Goal: Task Accomplishment & Management: Manage account settings

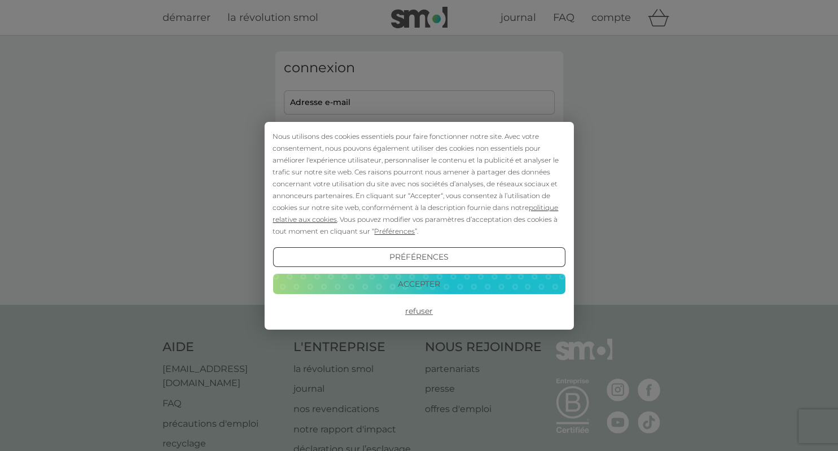
click at [436, 280] on button "Accepter" at bounding box center [419, 284] width 292 height 20
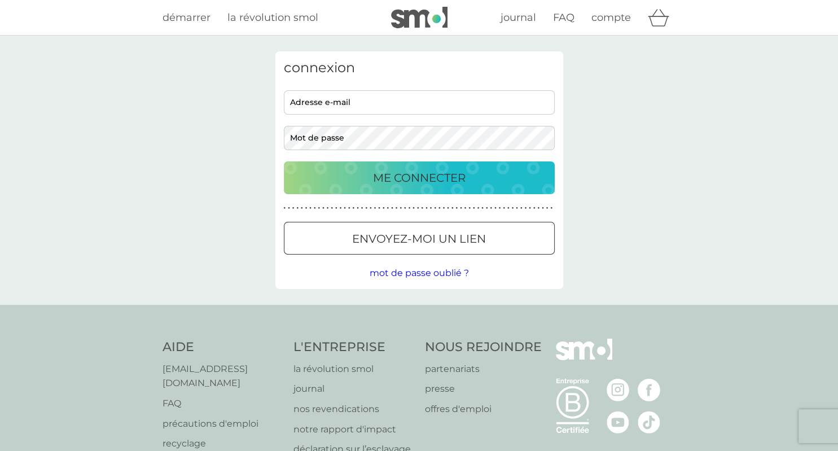
click at [403, 99] on input "adresse e-mail" at bounding box center [419, 102] width 271 height 24
type input "valerievachon91590@gmail.com"
click at [456, 170] on p "ME CONNECTER" at bounding box center [419, 178] width 93 height 18
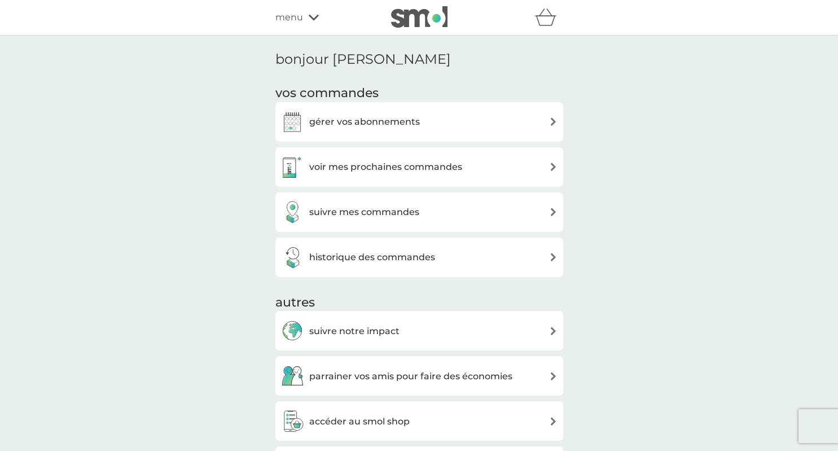
click at [437, 123] on div "gérer vos abonnements" at bounding box center [419, 122] width 277 height 23
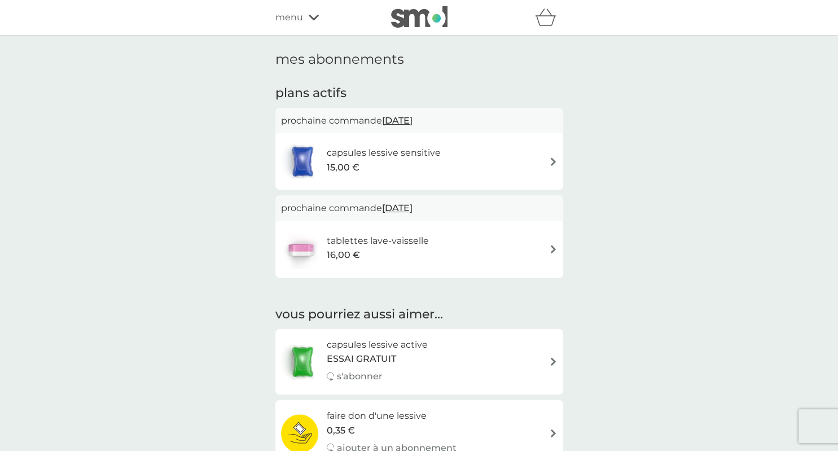
click at [466, 152] on div "capsules lessive sensitive 15,00 €" at bounding box center [419, 162] width 277 height 40
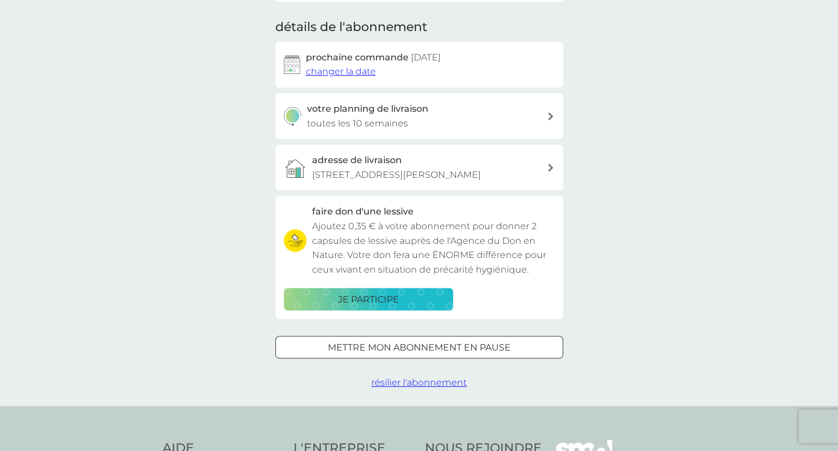
scroll to position [178, 0]
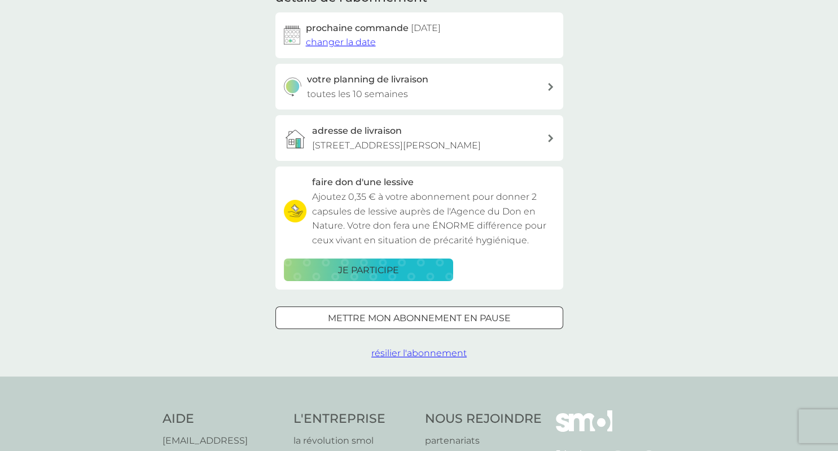
click at [467, 326] on p "mettre mon abonnement en pause" at bounding box center [419, 318] width 183 height 15
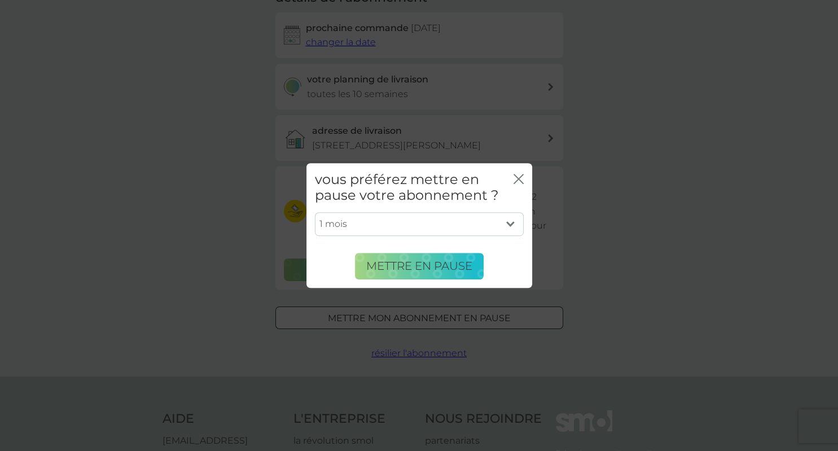
click at [315, 212] on select "1 mois 2 mois 3 mois 4 mois 5 mois 6 mois" at bounding box center [419, 224] width 209 height 24
select select "4"
click option "4 mois" at bounding box center [0, 0] width 0 height 0
click at [439, 269] on span "Mettre en pause" at bounding box center [419, 266] width 106 height 14
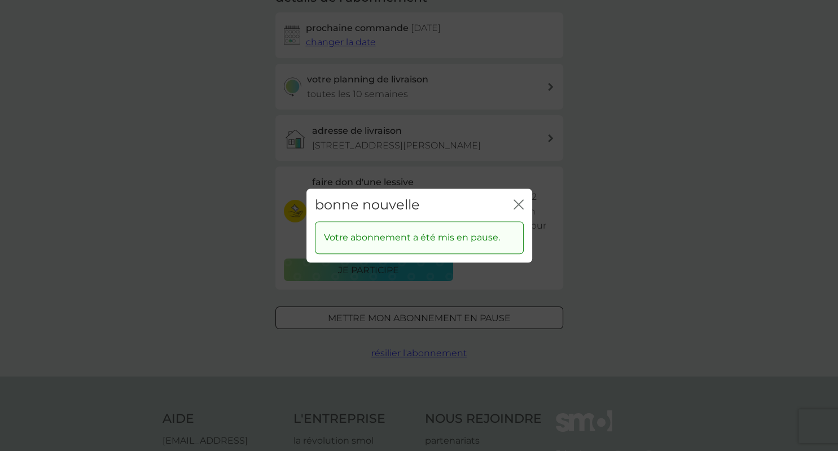
click at [519, 204] on icon "fermer" at bounding box center [521, 204] width 5 height 9
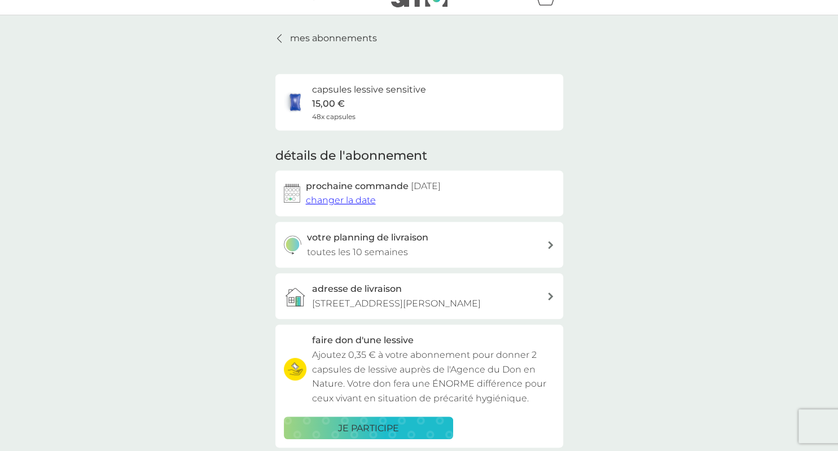
scroll to position [0, 0]
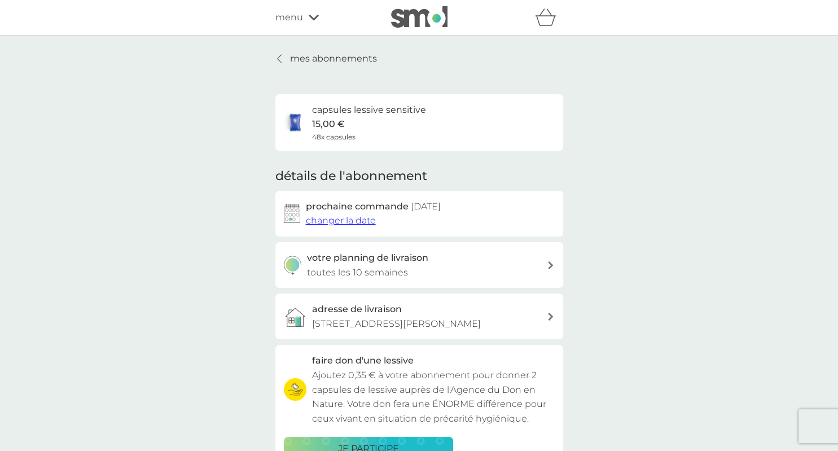
click at [322, 55] on p "mes abonnements" at bounding box center [333, 58] width 87 height 15
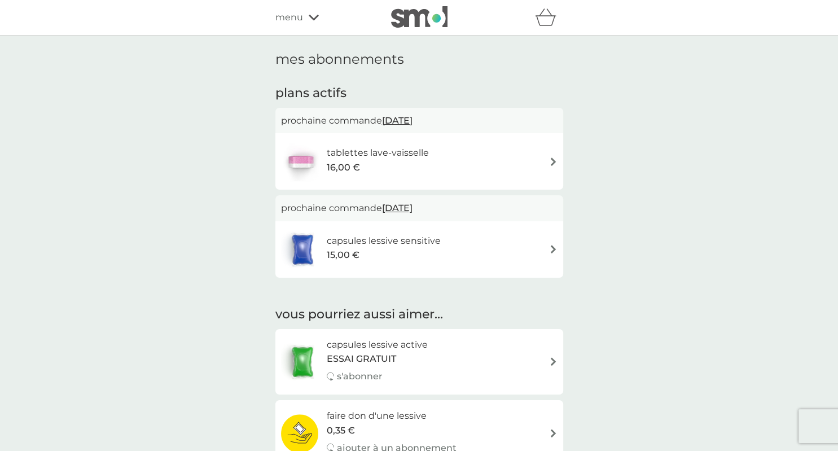
click at [361, 152] on h6 "tablettes lave-vaisselle" at bounding box center [378, 153] width 102 height 15
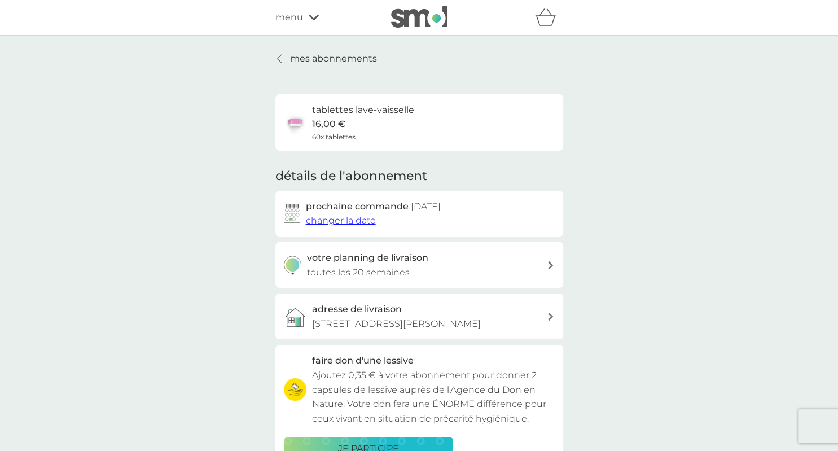
click at [334, 55] on p "mes abonnements" at bounding box center [333, 58] width 87 height 15
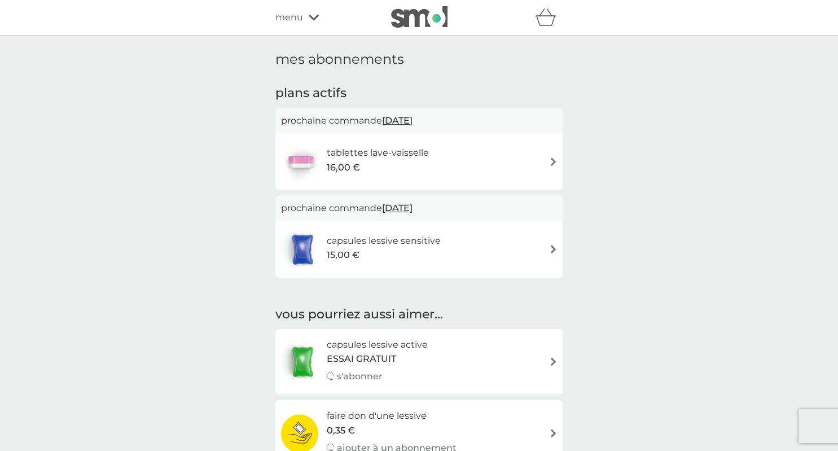
click at [307, 19] on div "menu" at bounding box center [324, 17] width 96 height 15
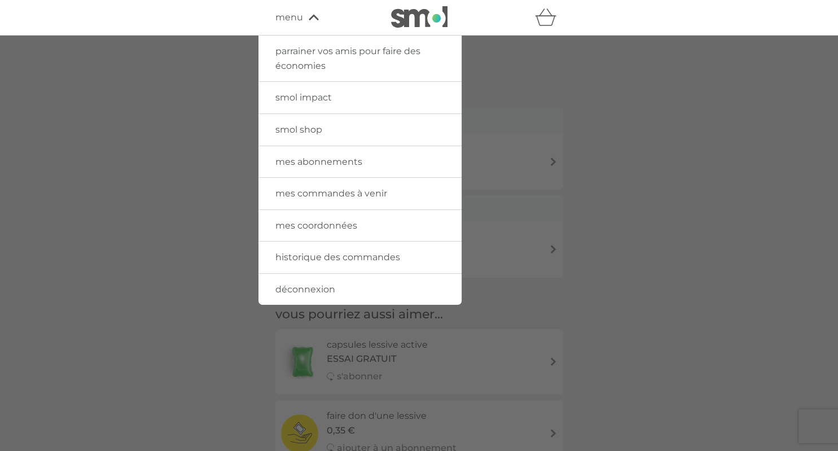
click at [321, 286] on span "déconnexion" at bounding box center [306, 289] width 60 height 11
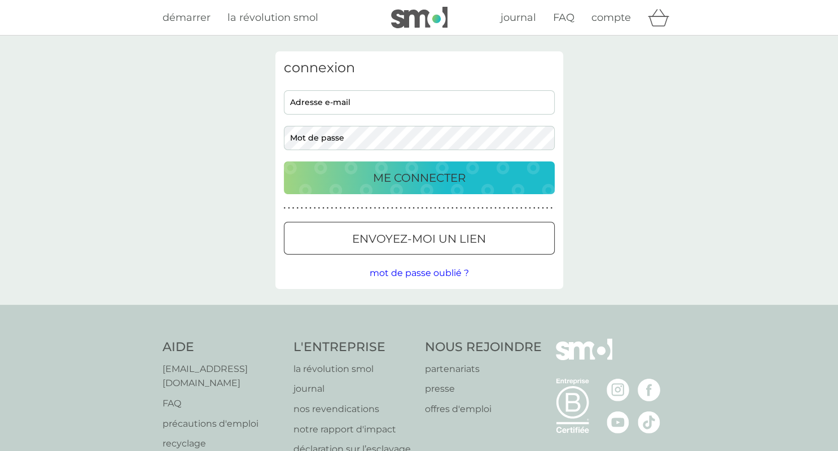
click at [358, 100] on input "adresse e-mail" at bounding box center [419, 102] width 271 height 24
type input "laurent.gonsard@gmail.com"
click at [419, 170] on p "ME CONNECTER" at bounding box center [419, 178] width 93 height 18
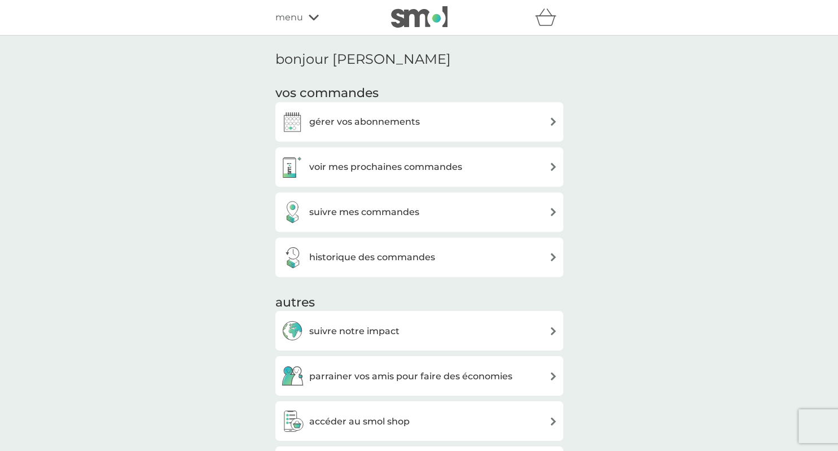
click at [396, 107] on div "gérer vos abonnements" at bounding box center [420, 122] width 288 height 40
click at [392, 119] on h3 "gérer vos abonnements" at bounding box center [364, 122] width 111 height 15
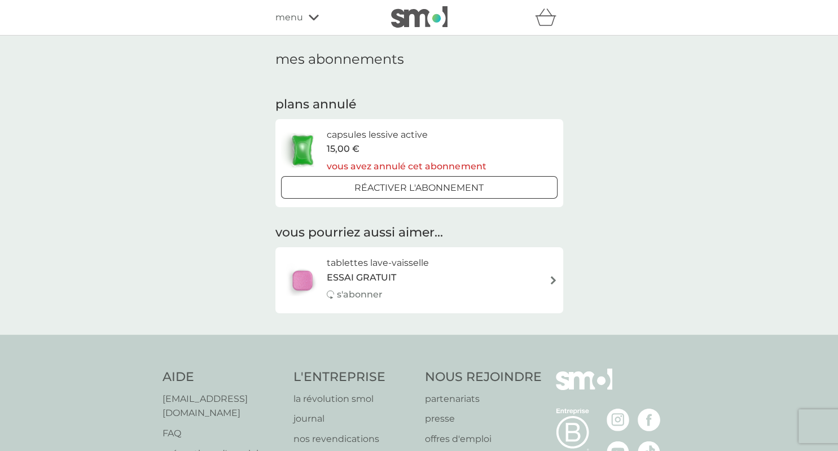
click at [288, 12] on span "menu" at bounding box center [290, 17] width 28 height 15
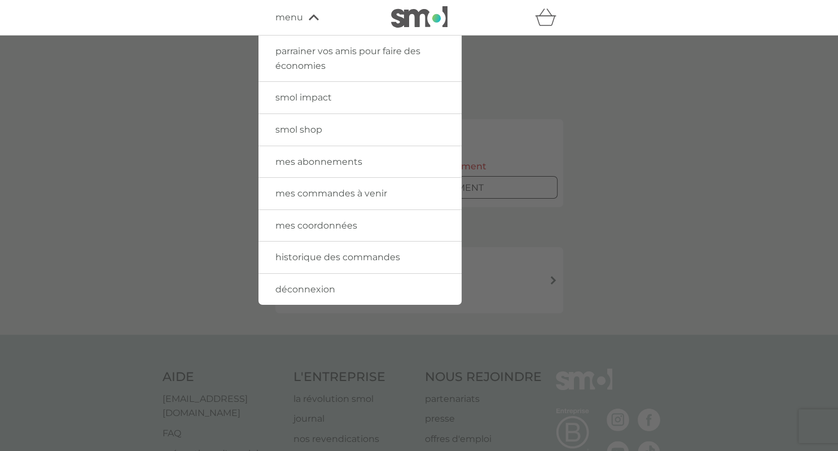
click at [312, 287] on span "déconnexion" at bounding box center [306, 289] width 60 height 11
